Goal: Task Accomplishment & Management: Complete application form

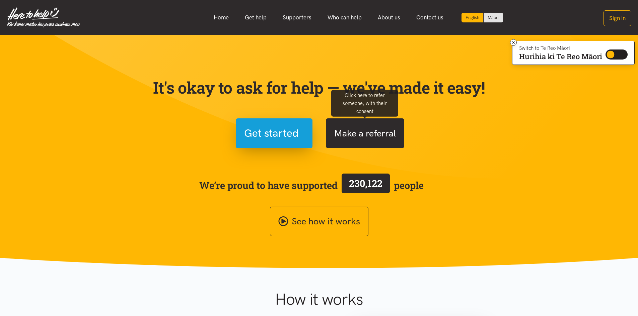
click at [391, 142] on button "Make a referral" at bounding box center [365, 134] width 78 height 30
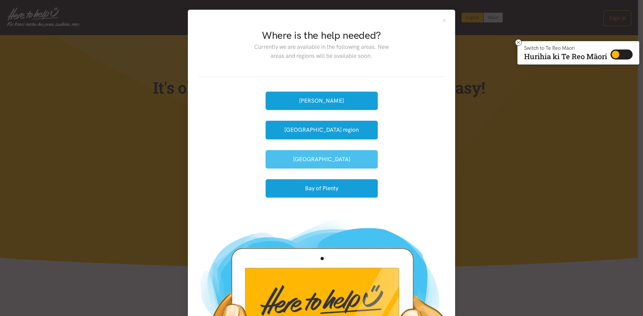
click at [332, 162] on button "[GEOGRAPHIC_DATA]" at bounding box center [322, 159] width 112 height 18
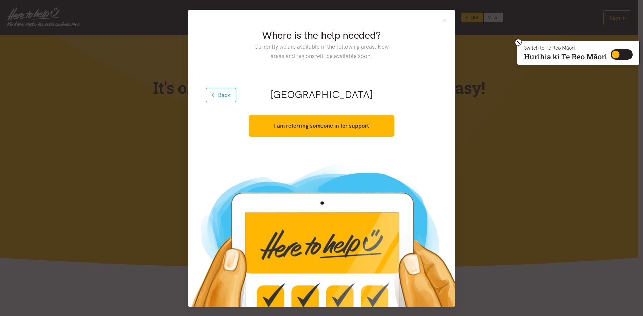
scroll to position [1, 0]
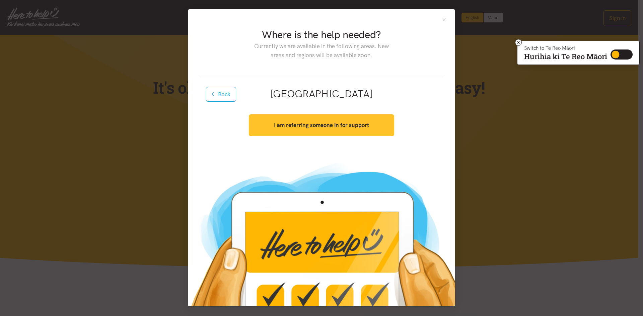
click at [326, 128] on strong "I am referring someone in for support" at bounding box center [321, 125] width 95 height 7
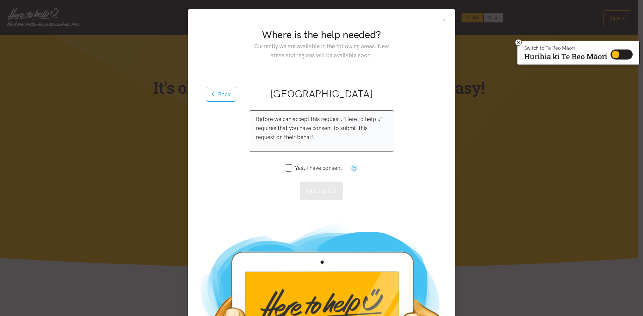
click at [288, 167] on input "Yes, I have consent." at bounding box center [314, 168] width 59 height 6
checkbox input "true"
click at [318, 197] on button "Get started" at bounding box center [321, 191] width 43 height 18
